Goal: Check status: Check status

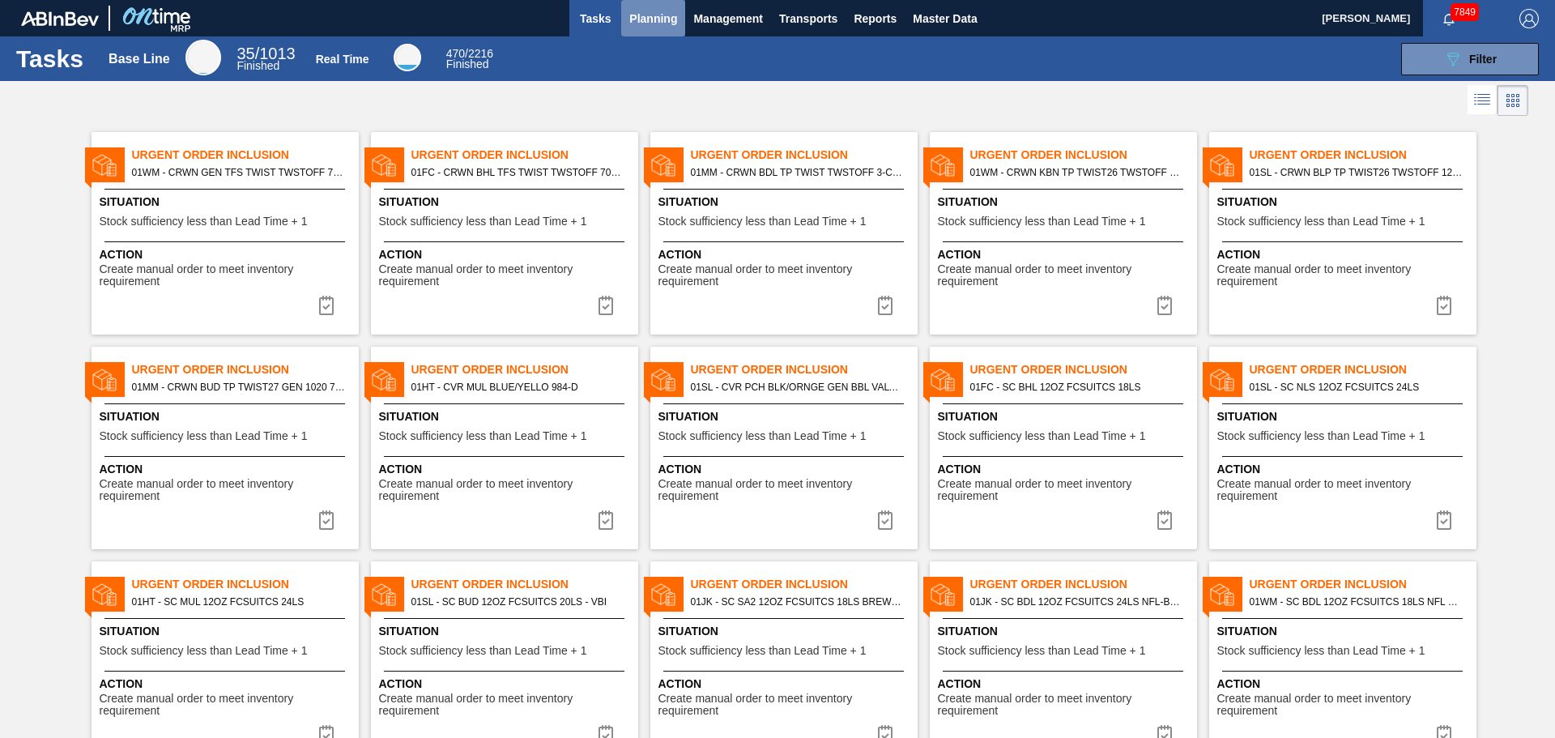
click at [640, 22] on span "Planning" at bounding box center [653, 18] width 48 height 19
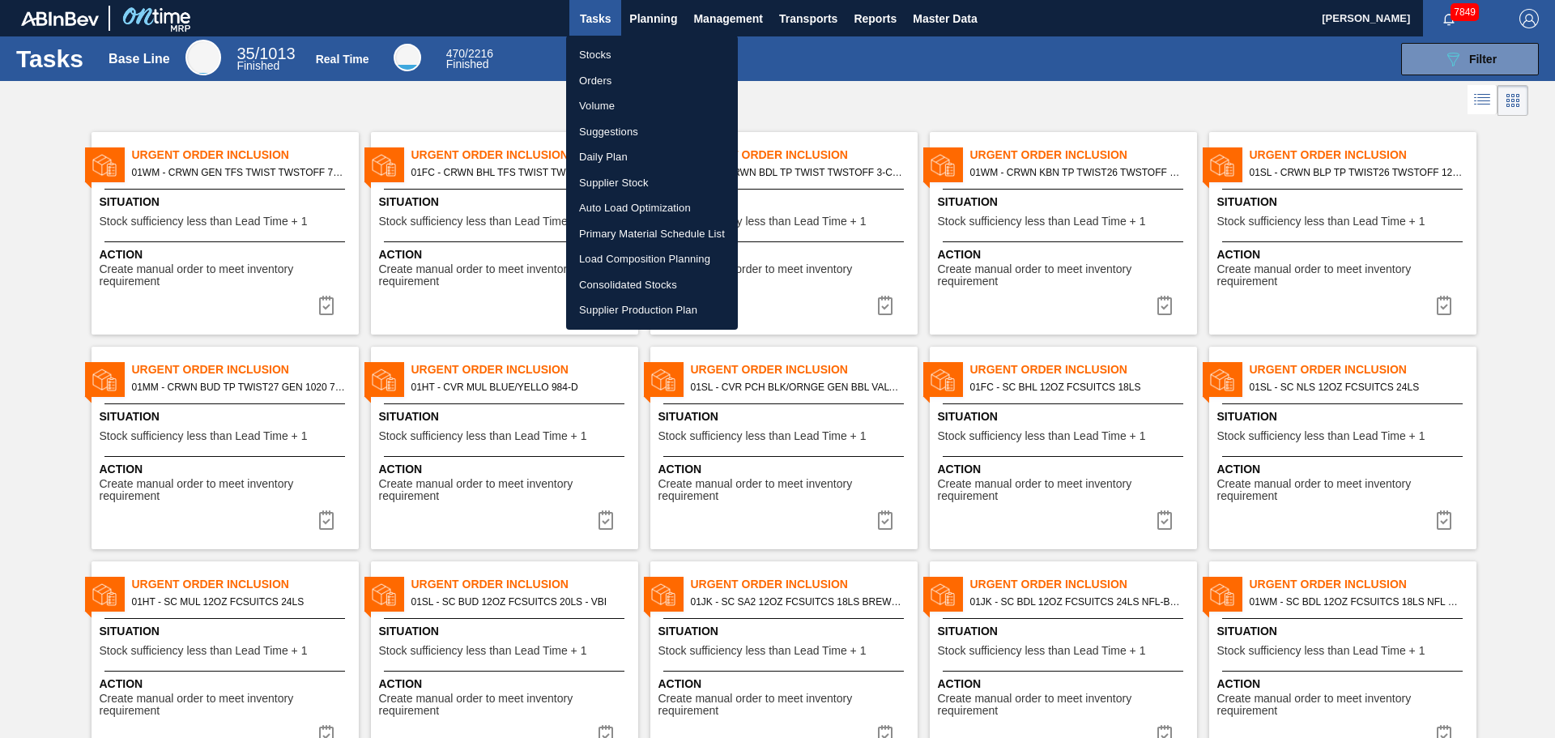
click at [599, 78] on li "Orders" at bounding box center [652, 81] width 172 height 26
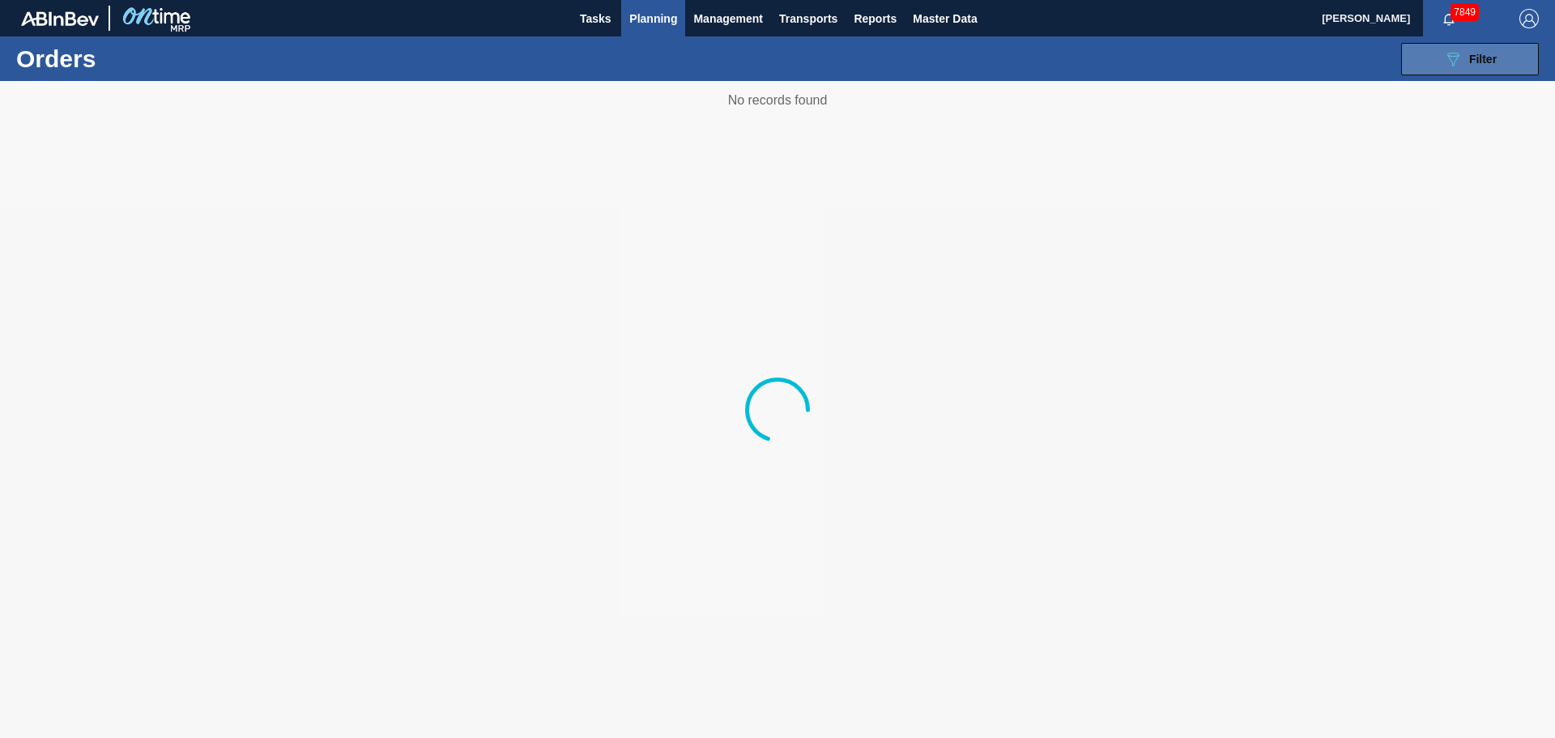
click at [1459, 52] on icon "089F7B8B-B2A5-4AFE-B5C0-19BA573D28AC" at bounding box center [1452, 58] width 19 height 19
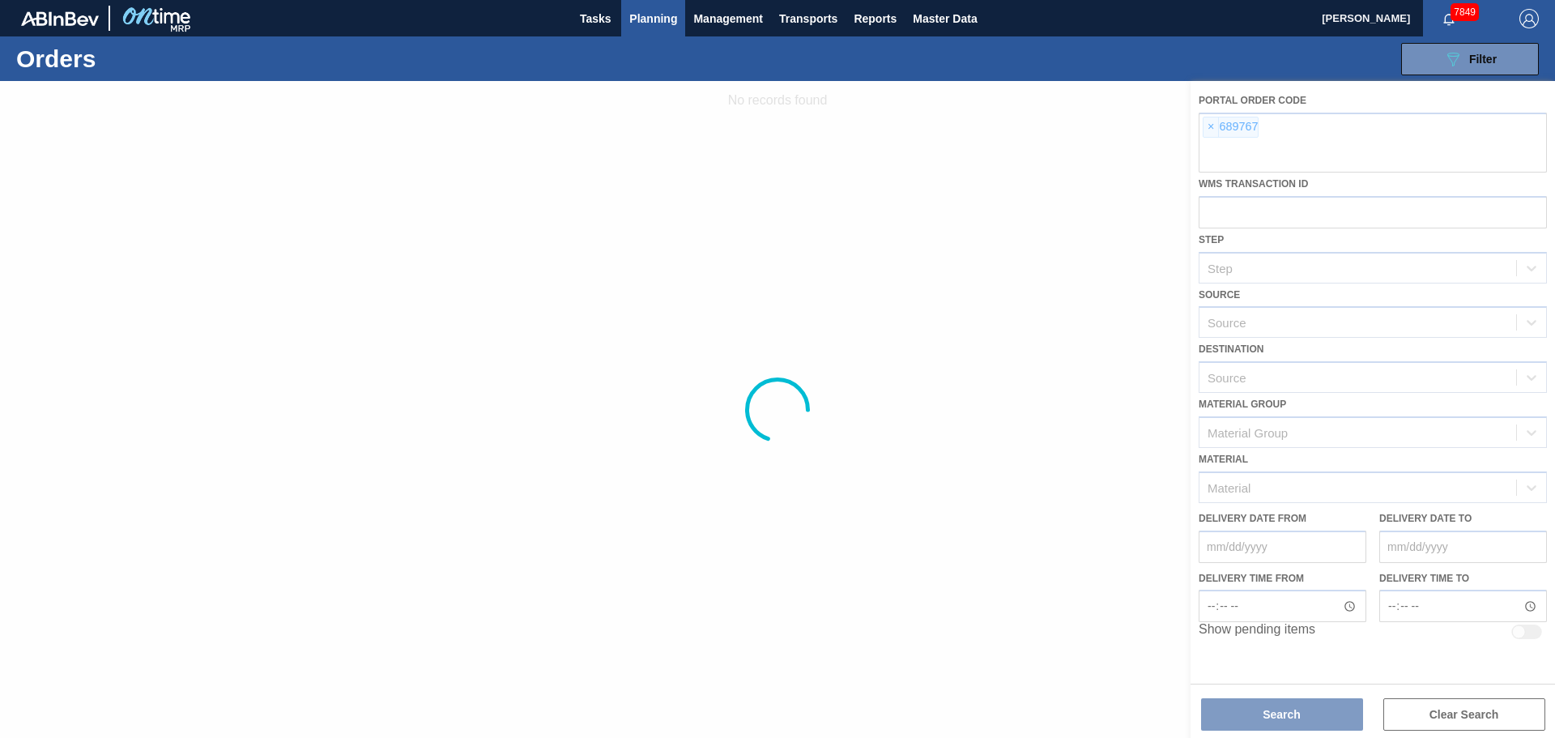
click at [1210, 129] on div at bounding box center [777, 409] width 1555 height 657
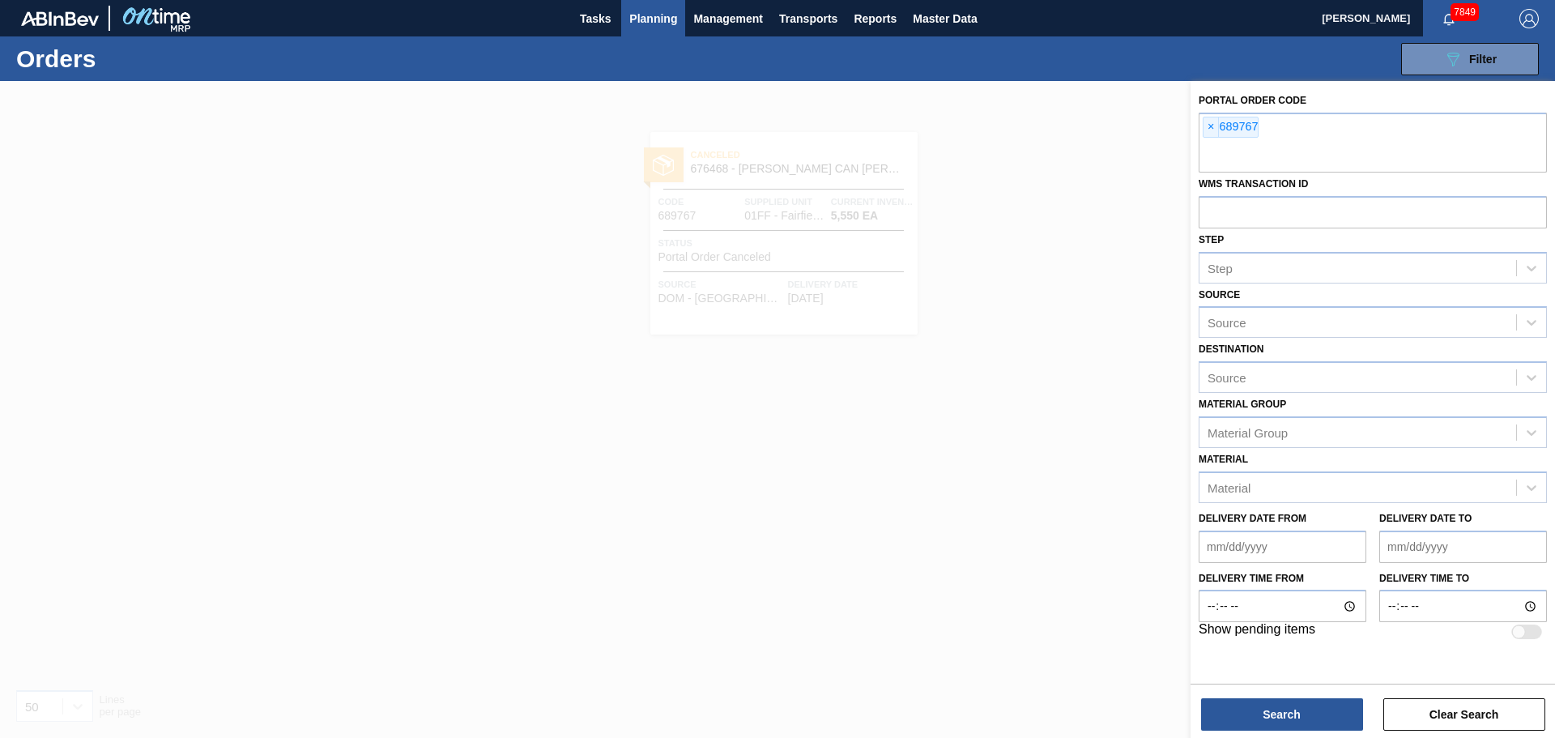
click at [1210, 129] on span "×" at bounding box center [1211, 126] width 15 height 19
click at [1211, 130] on span "×" at bounding box center [1211, 126] width 15 height 19
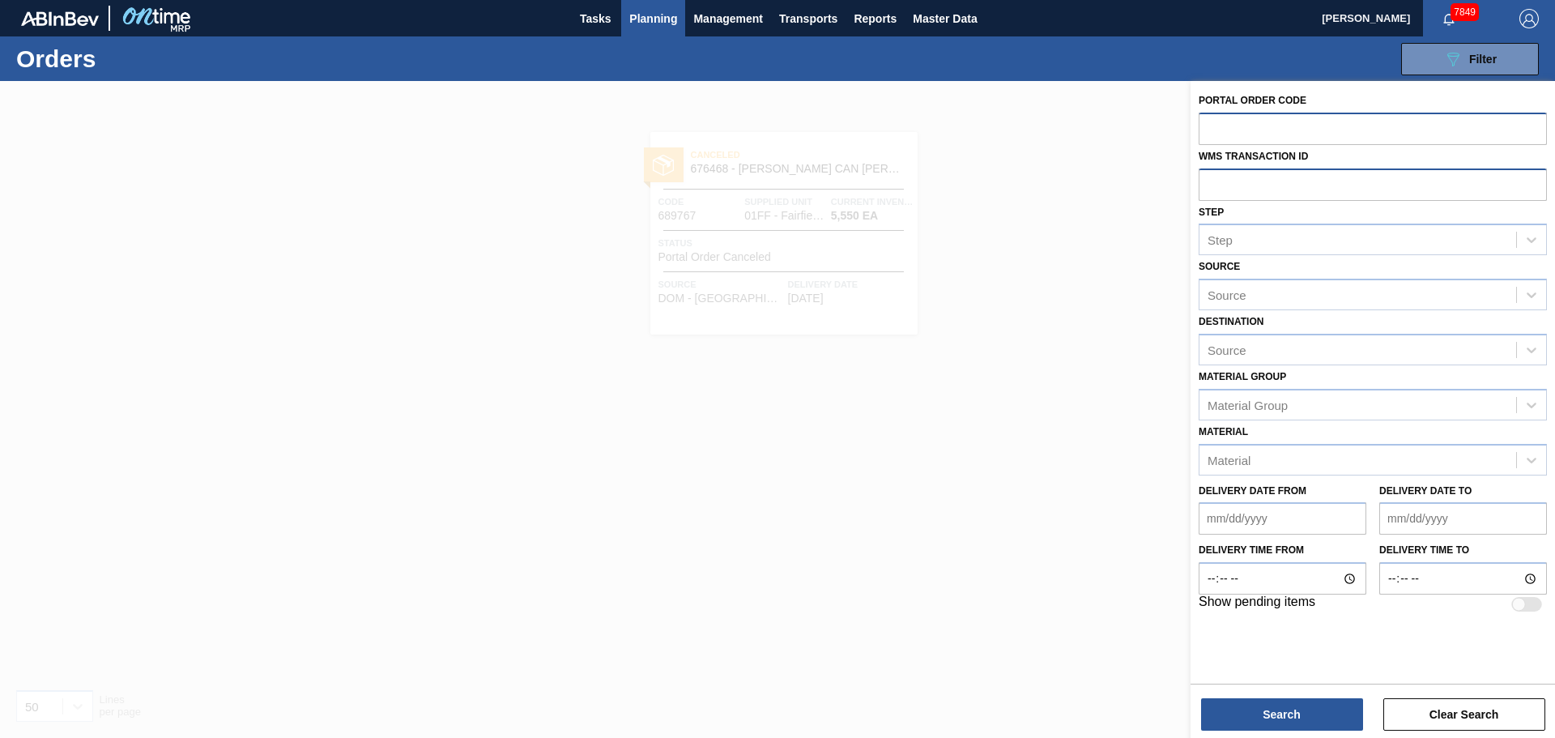
drag, startPoint x: 1230, startPoint y: 168, endPoint x: 1230, endPoint y: 180, distance: 11.3
click at [1230, 169] on input "text" at bounding box center [1373, 183] width 348 height 31
paste input "01BV0164328"
click at [1238, 184] on input "01BV0164328" at bounding box center [1373, 183] width 348 height 31
type input "0164328"
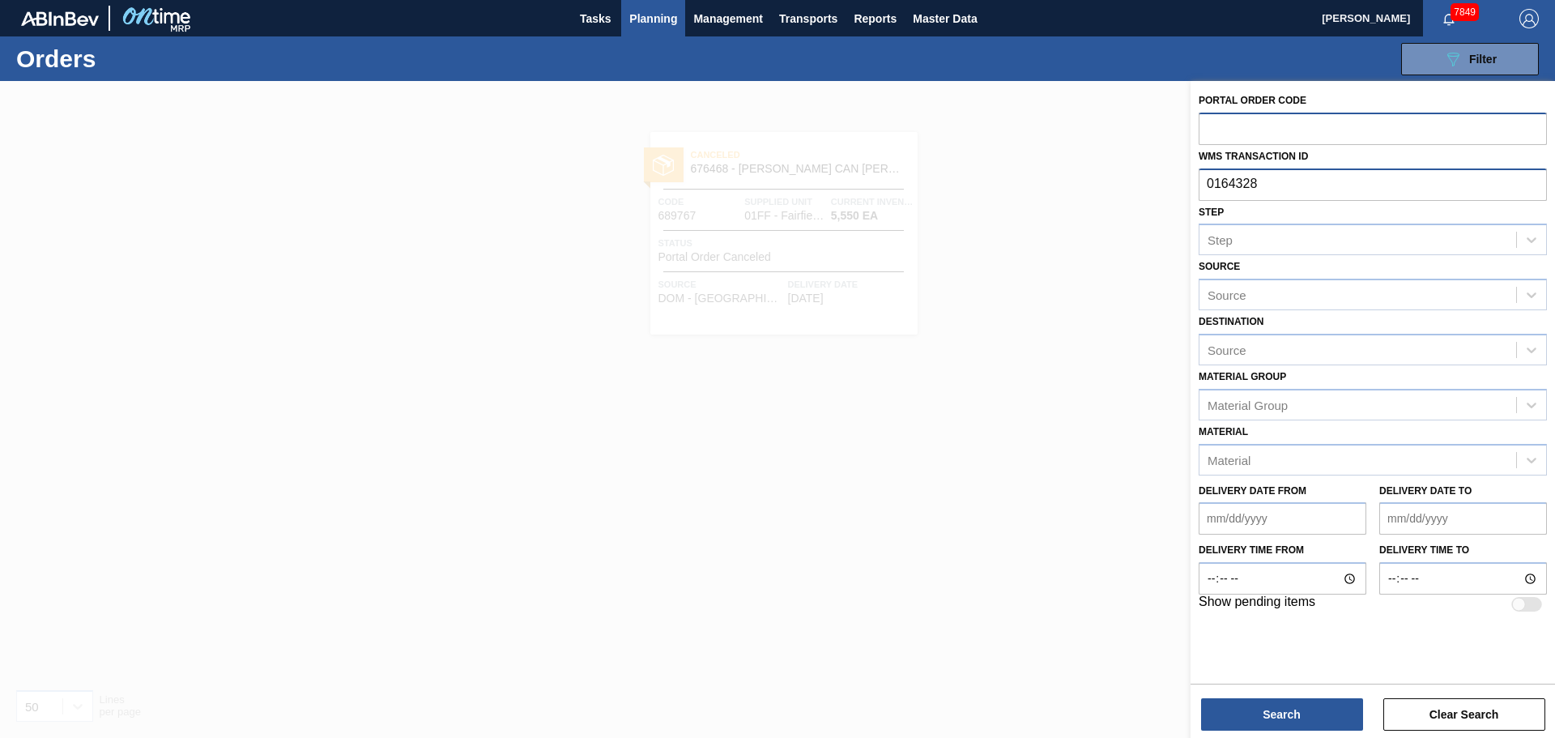
click at [1264, 181] on input "0164328" at bounding box center [1373, 183] width 348 height 31
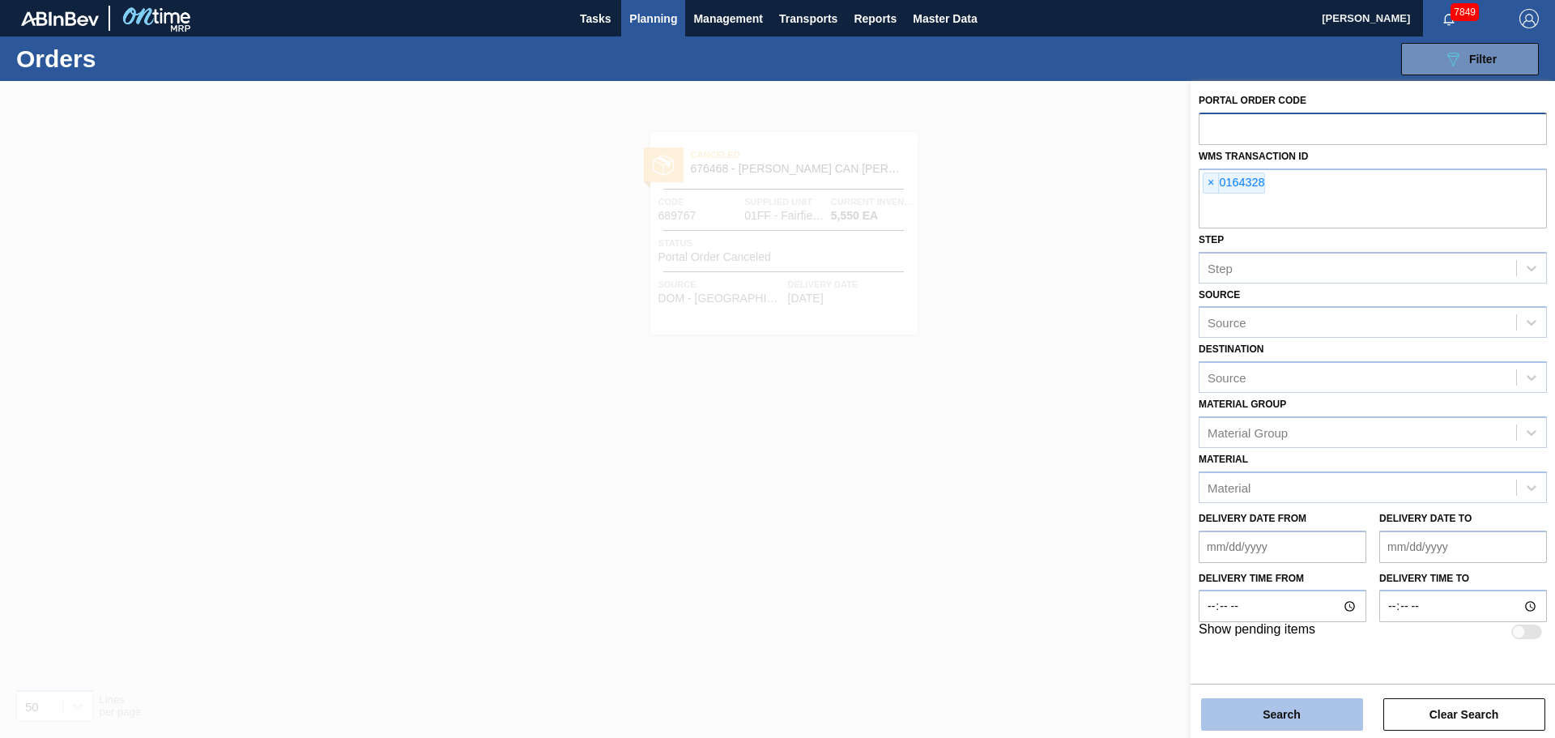
click at [1265, 703] on button "Search" at bounding box center [1282, 714] width 162 height 32
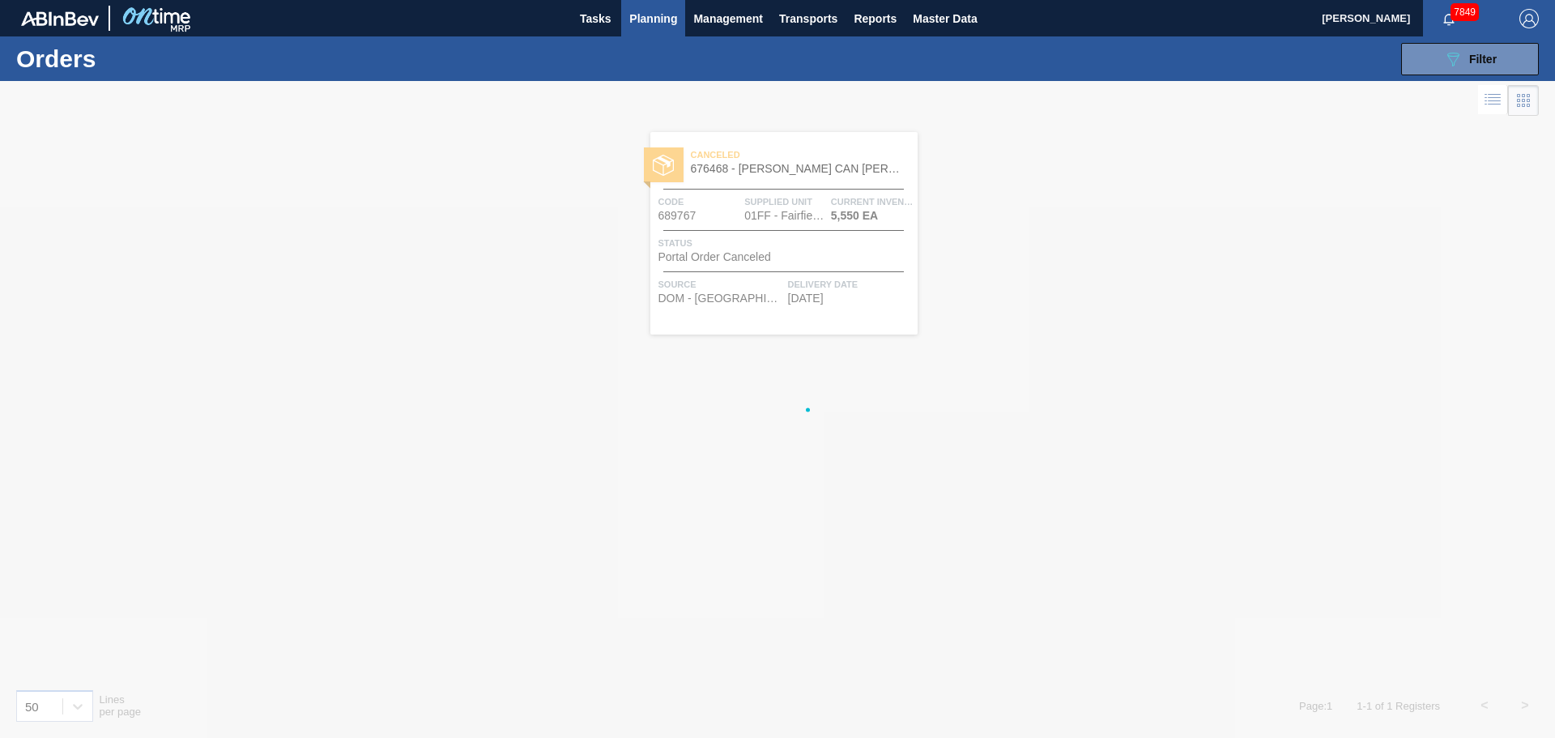
click at [1265, 714] on div at bounding box center [777, 409] width 1555 height 657
drag, startPoint x: 1092, startPoint y: 213, endPoint x: 991, endPoint y: 171, distance: 109.7
click at [1092, 213] on div "Canceled 747789 - LBL MUL 12OZ LN NR NECK APL 0220 #8 BEER Code 756547 Supplied…" at bounding box center [777, 398] width 1555 height 556
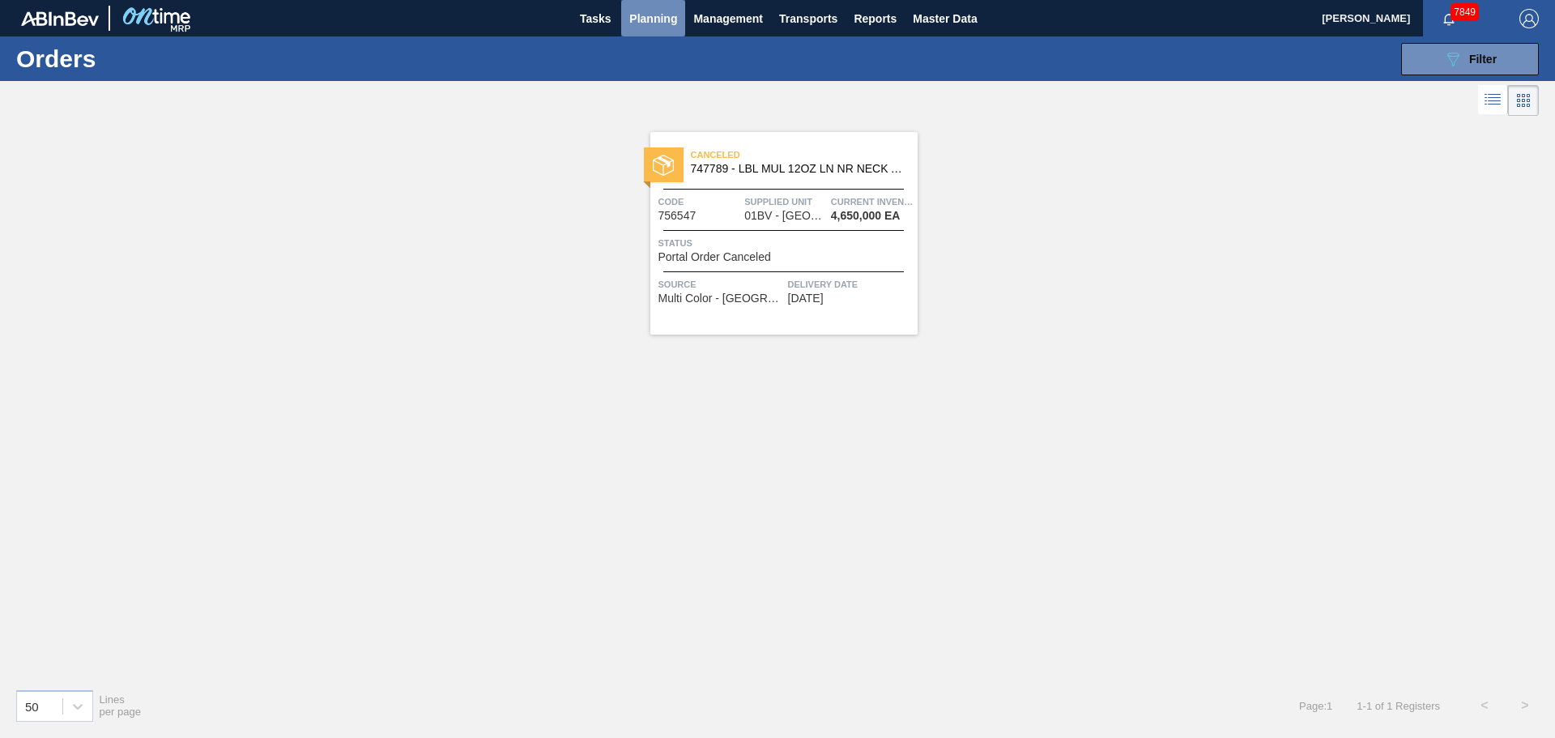
click at [659, 18] on span "Planning" at bounding box center [653, 18] width 48 height 19
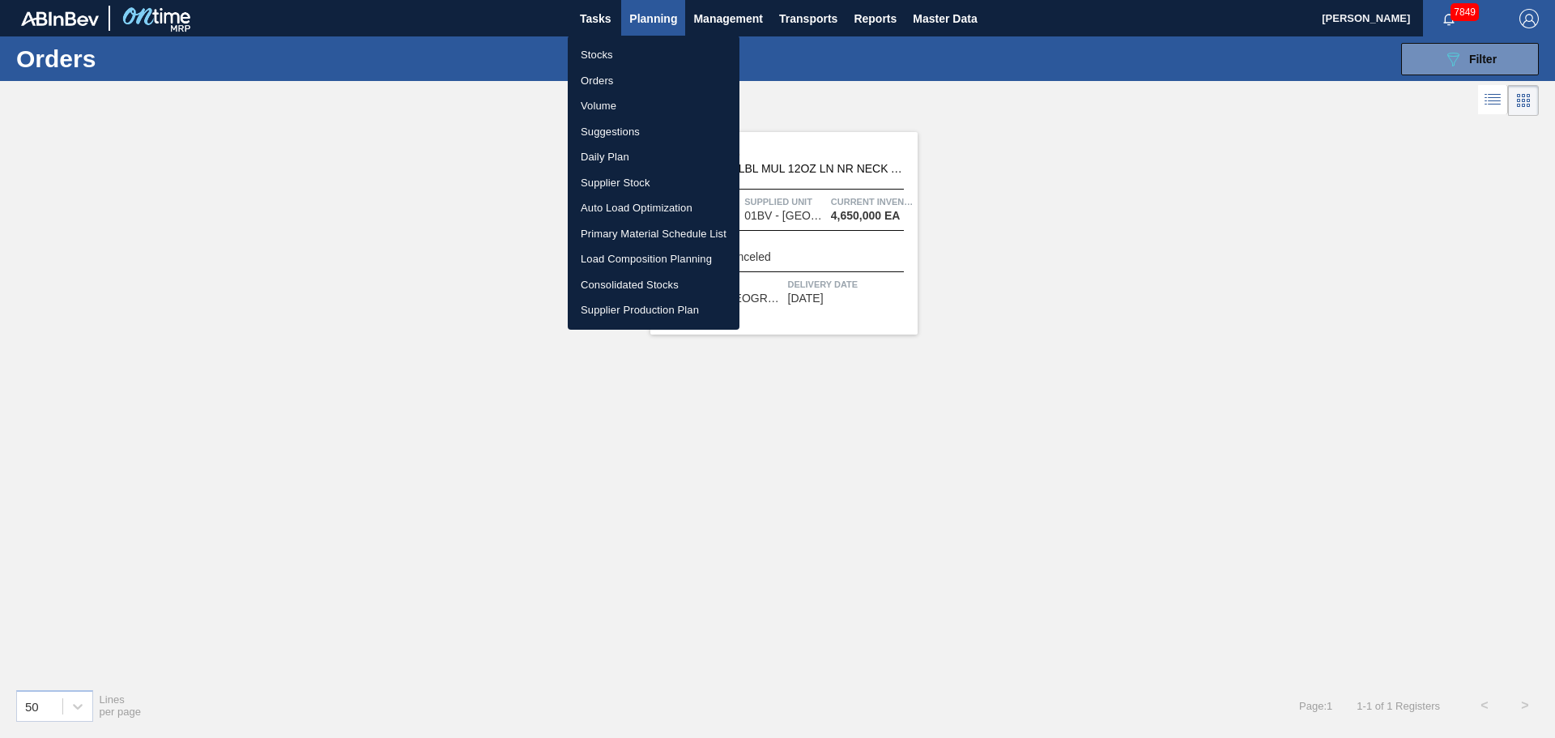
click at [611, 80] on li "Orders" at bounding box center [654, 81] width 172 height 26
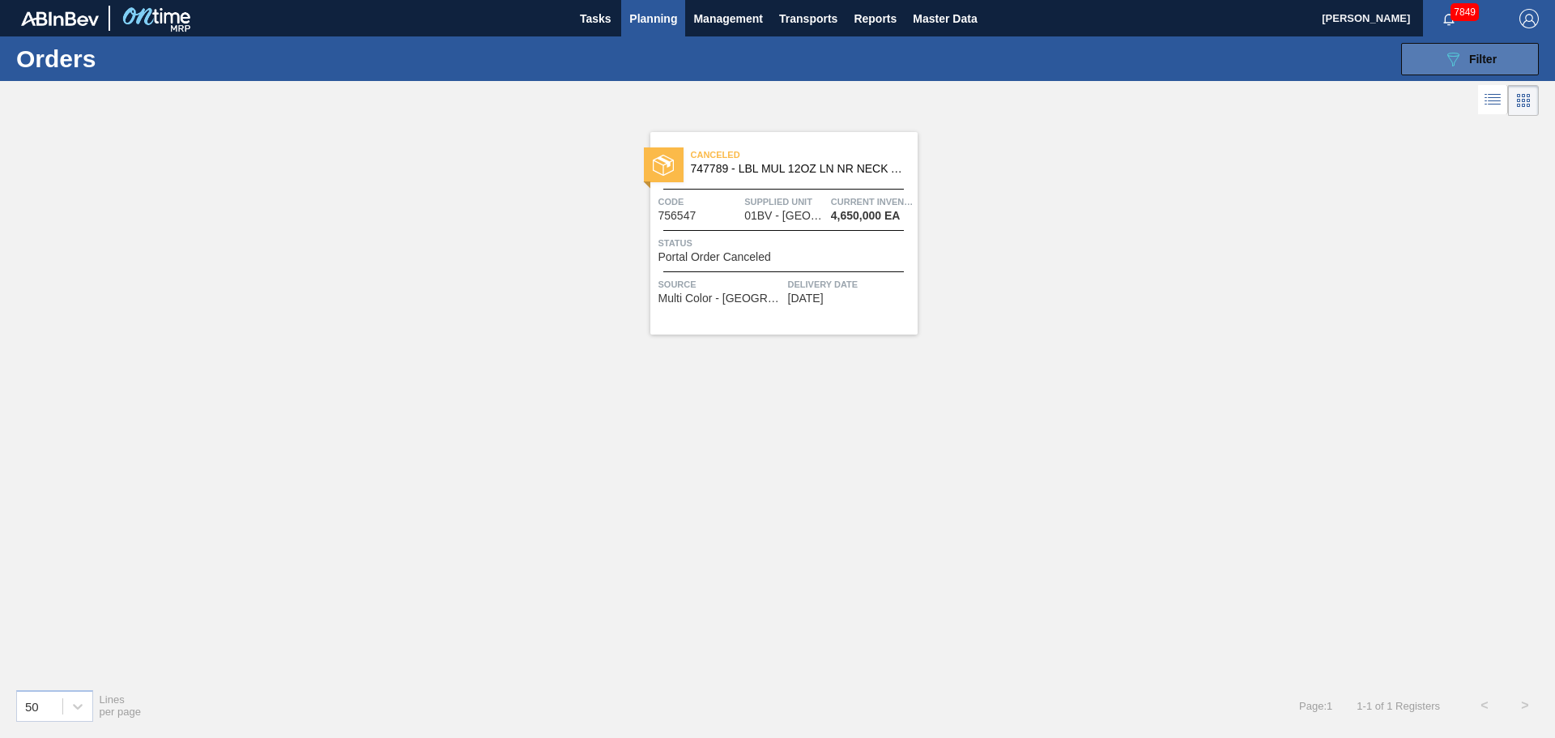
click at [1412, 46] on button "089F7B8B-B2A5-4AFE-B5C0-19BA573D28AC Filter" at bounding box center [1470, 59] width 138 height 32
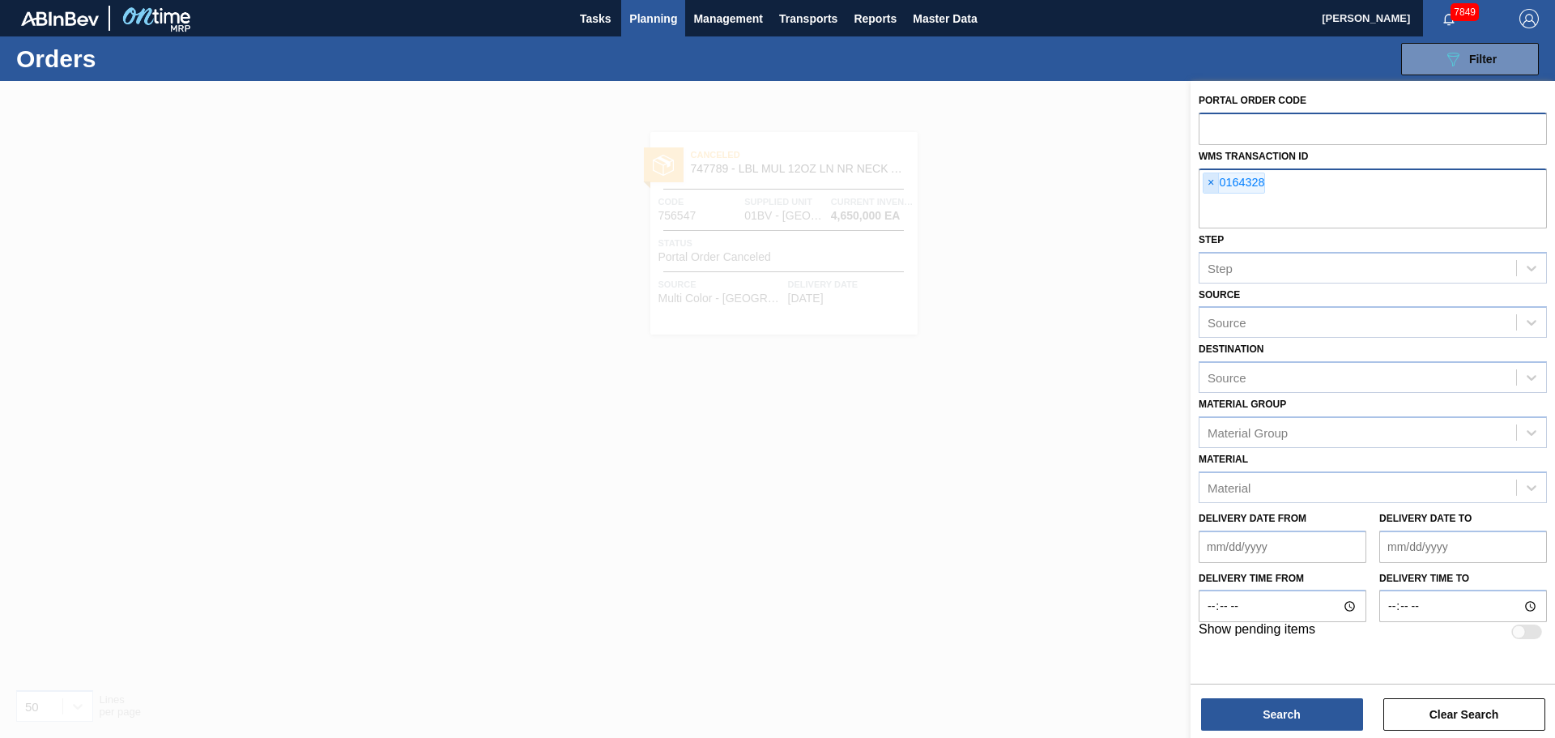
click at [1211, 181] on span "×" at bounding box center [1211, 182] width 15 height 19
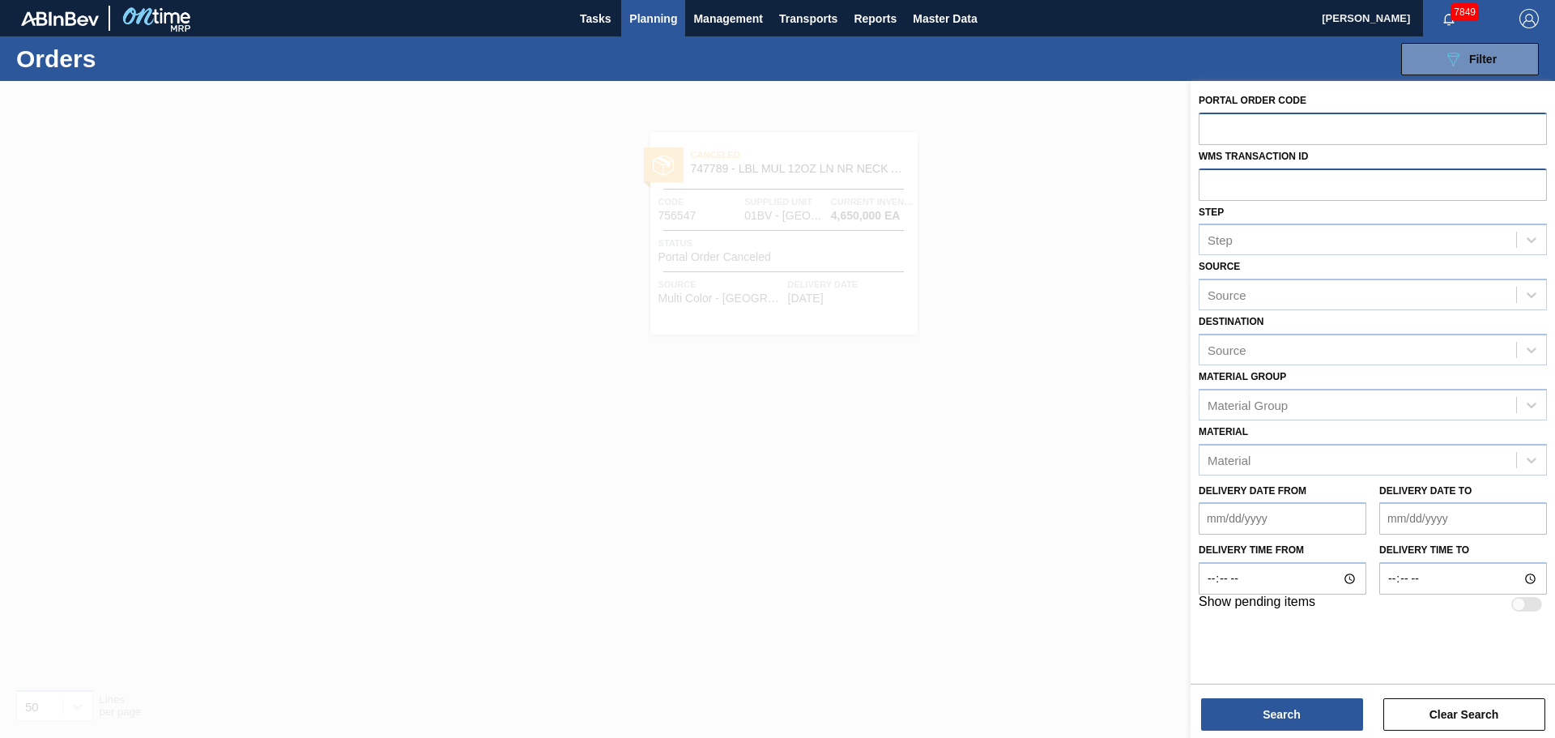
paste input "01BV0755006"
click at [1236, 183] on input "01BV0755006" at bounding box center [1373, 183] width 348 height 31
type input "0755006"
click at [1298, 175] on input "0755006" at bounding box center [1373, 183] width 348 height 31
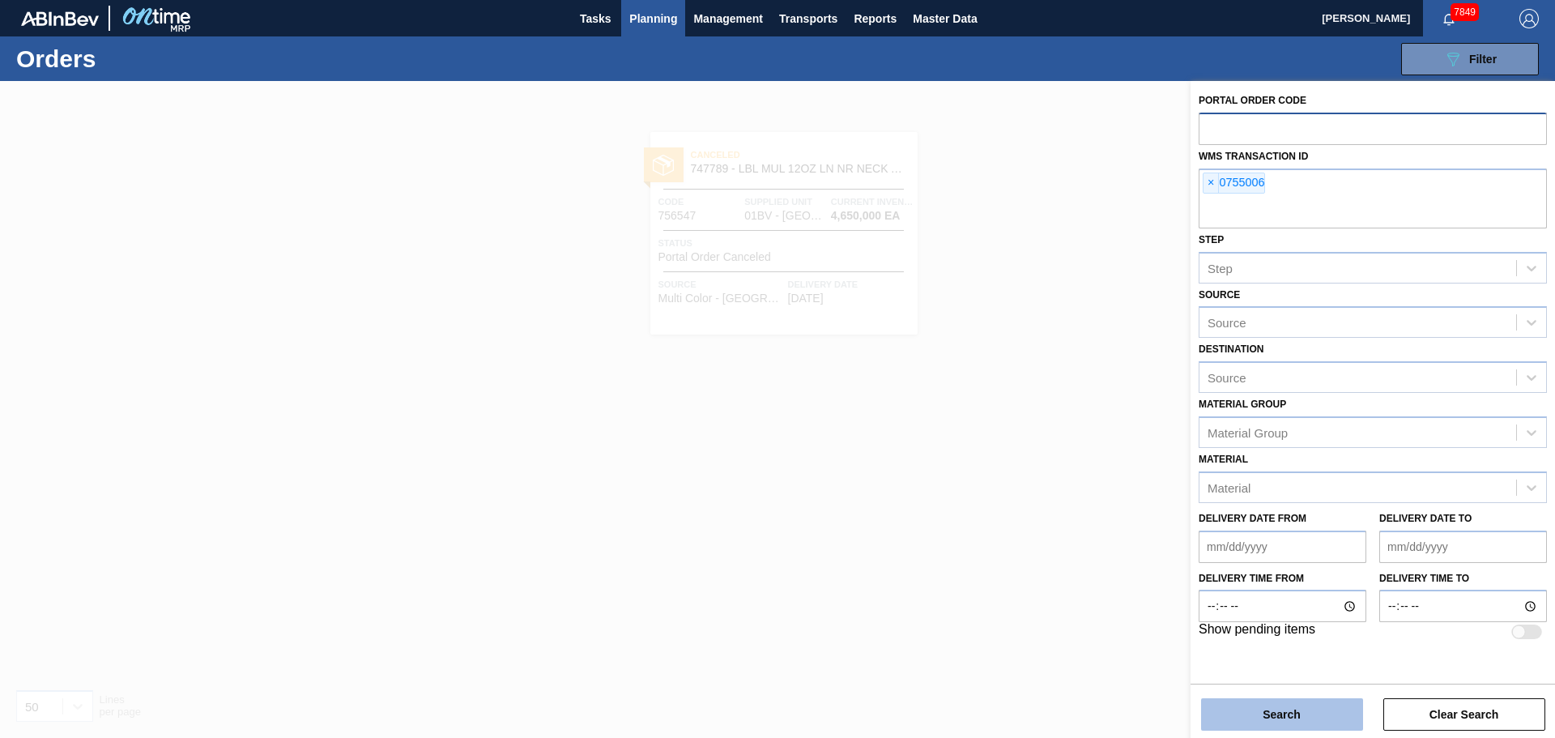
click at [1268, 718] on button "Search" at bounding box center [1282, 714] width 162 height 32
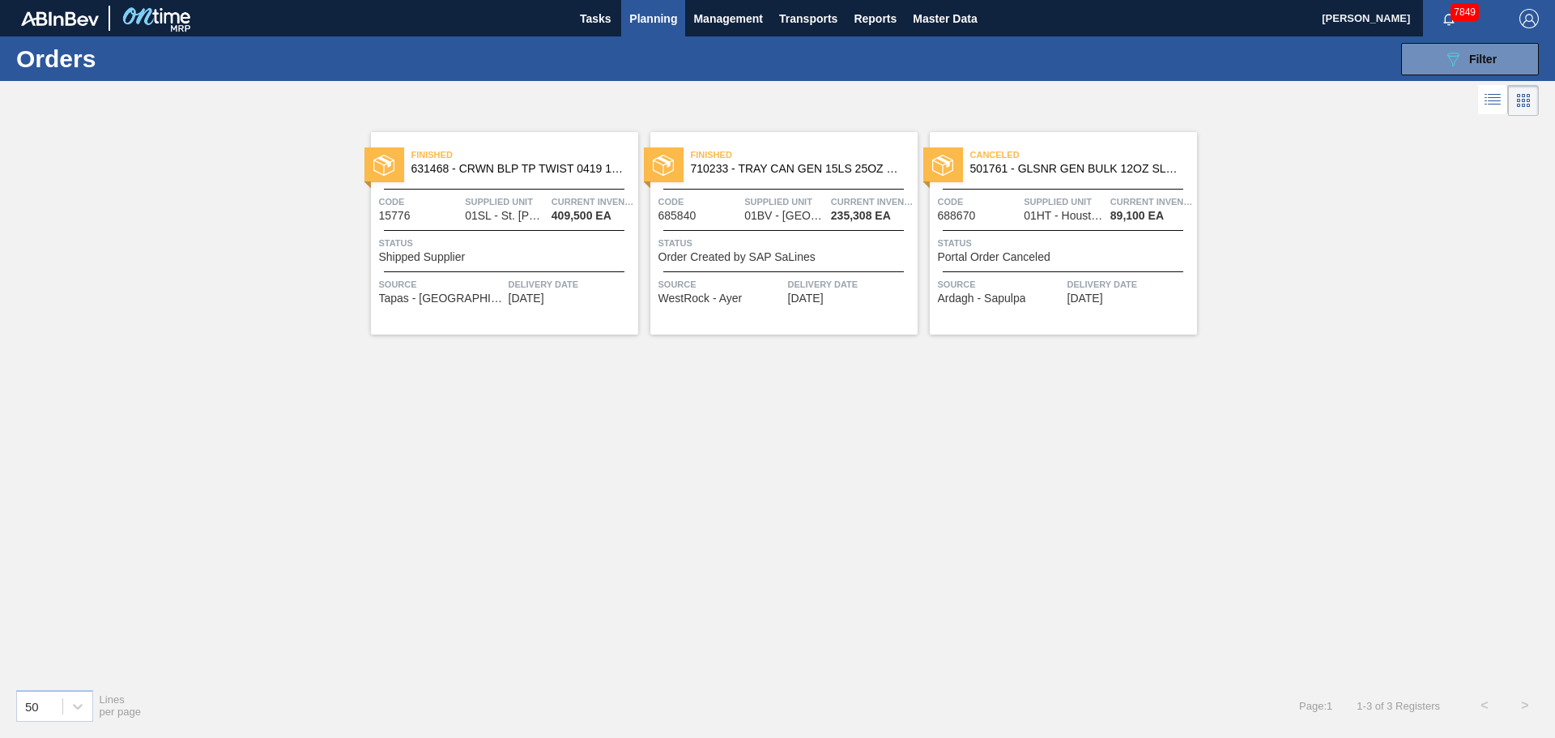
click at [768, 164] on span "710233 - TRAY CAN GEN 15LS 25OZ GEN KRFT 1590-J 0" at bounding box center [798, 169] width 214 height 12
